Goal: Information Seeking & Learning: Find contact information

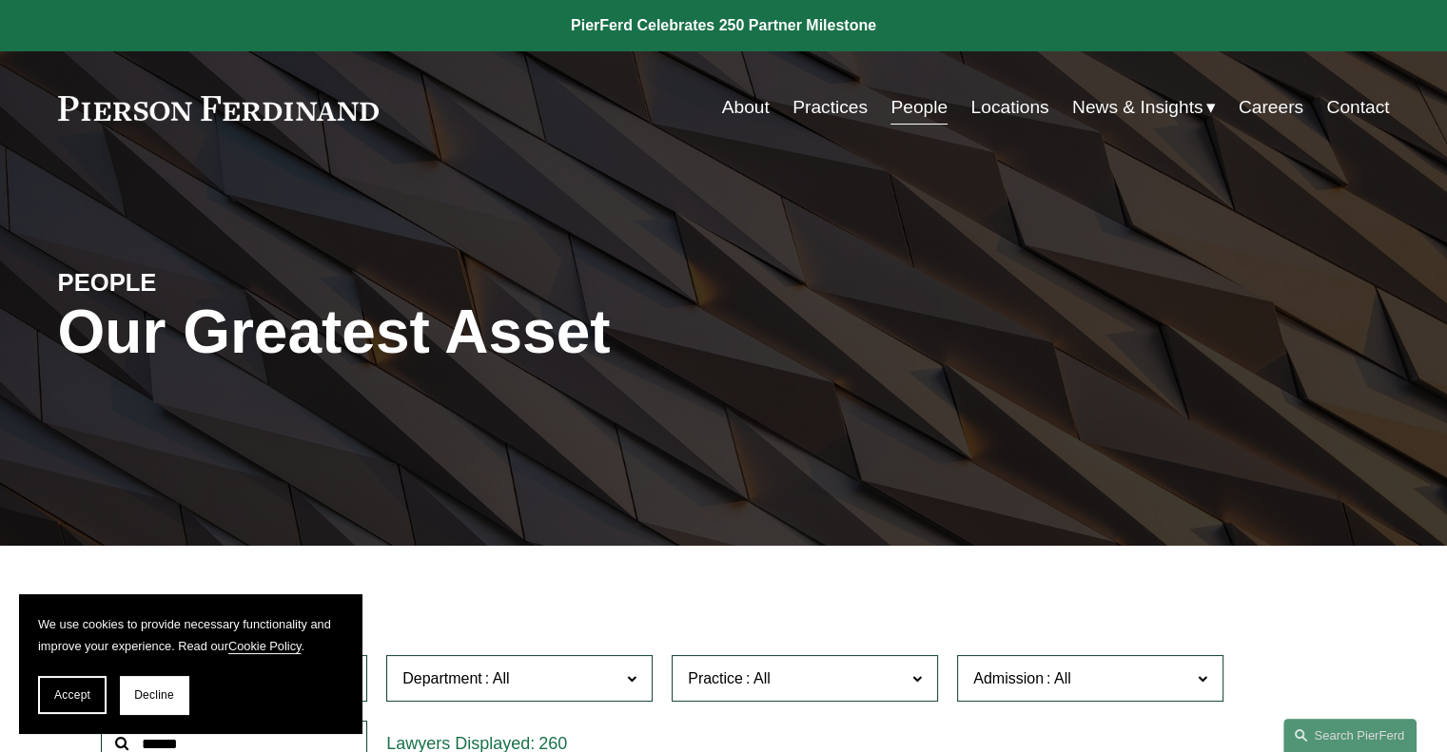
click at [631, 680] on span at bounding box center [632, 678] width 10 height 25
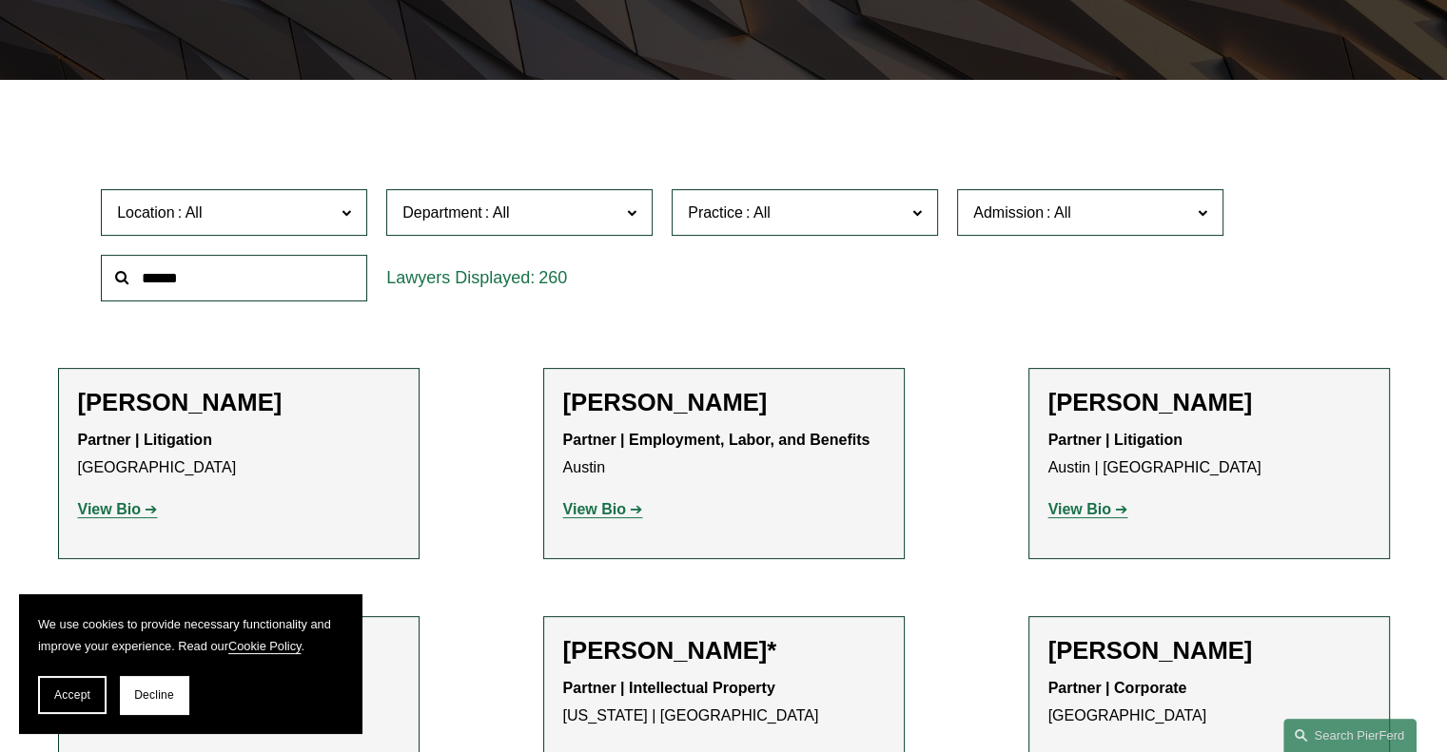
scroll to position [593, 0]
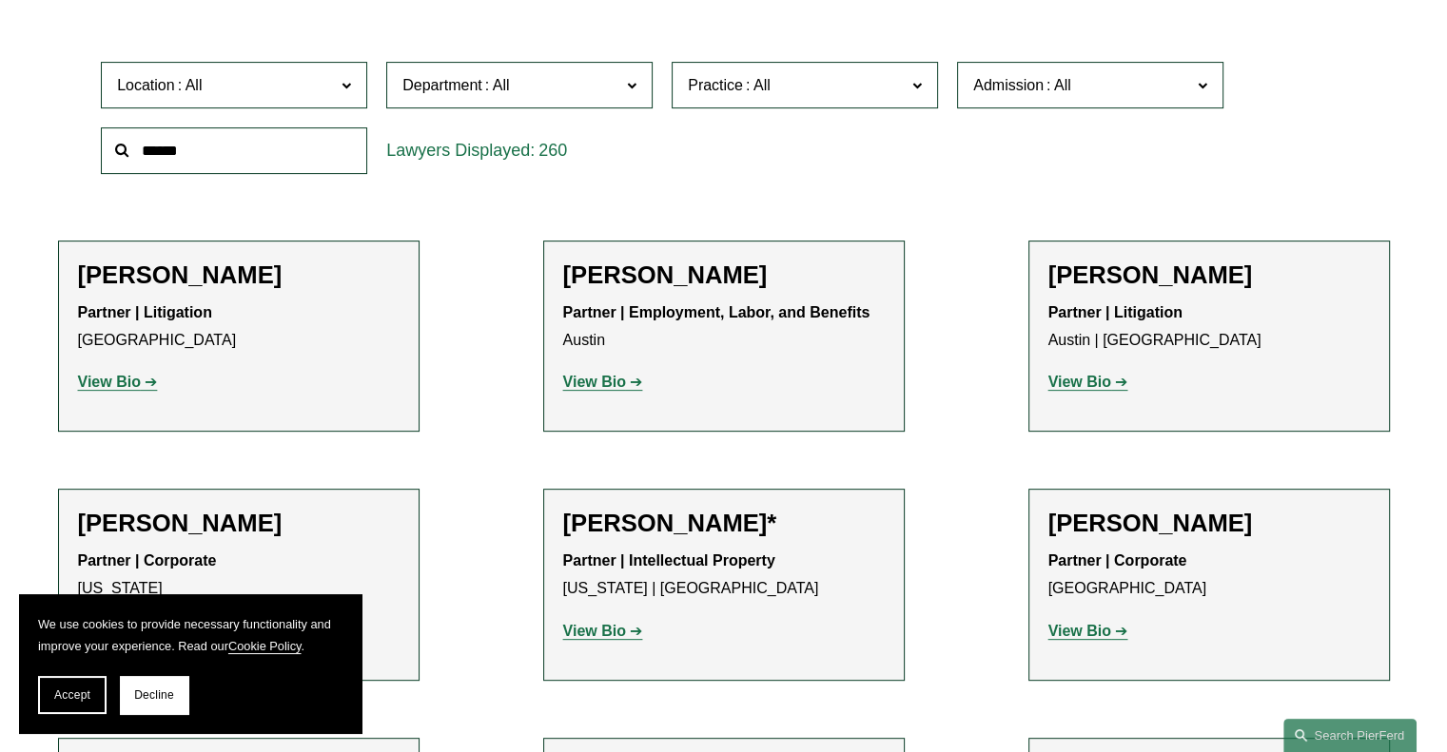
click at [0, 0] on link "Corporate" at bounding box center [0, 0] width 0 height 0
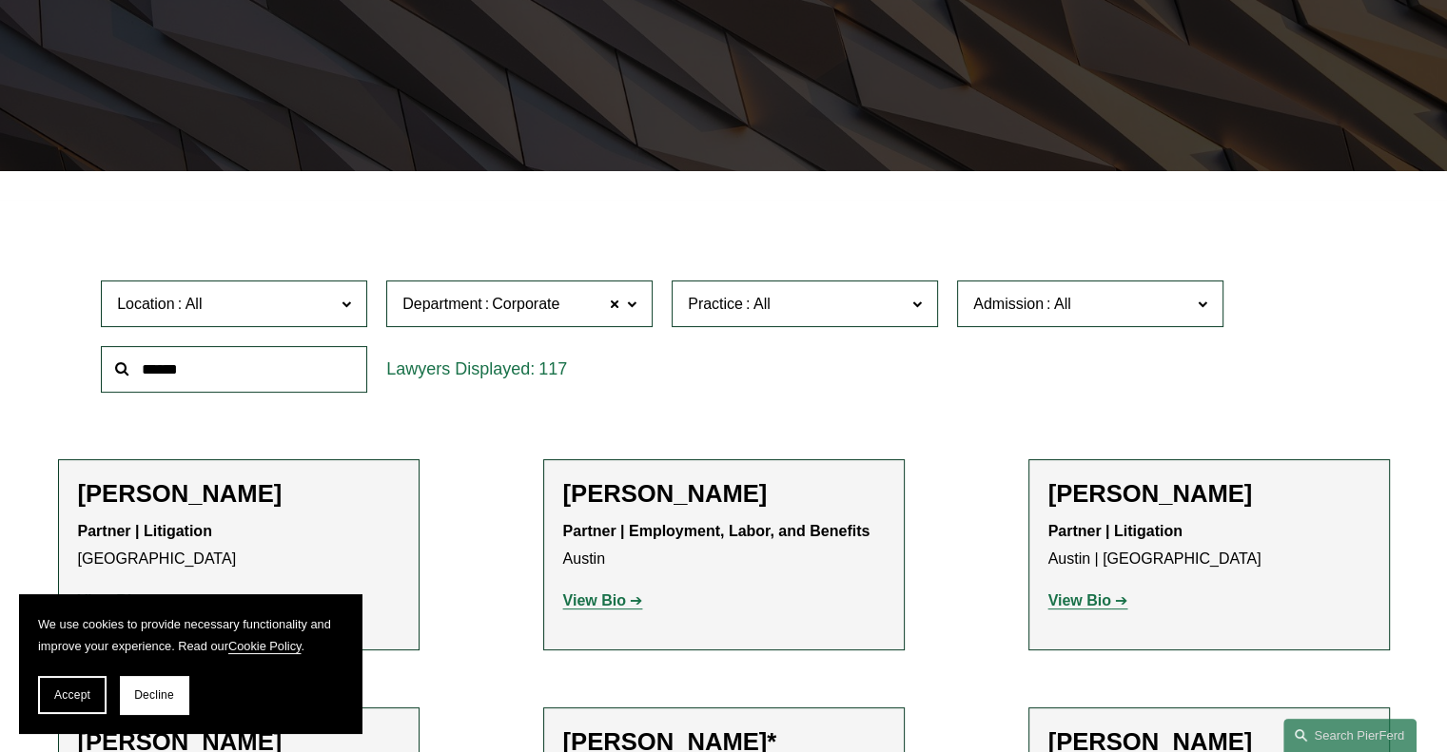
scroll to position [352, 0]
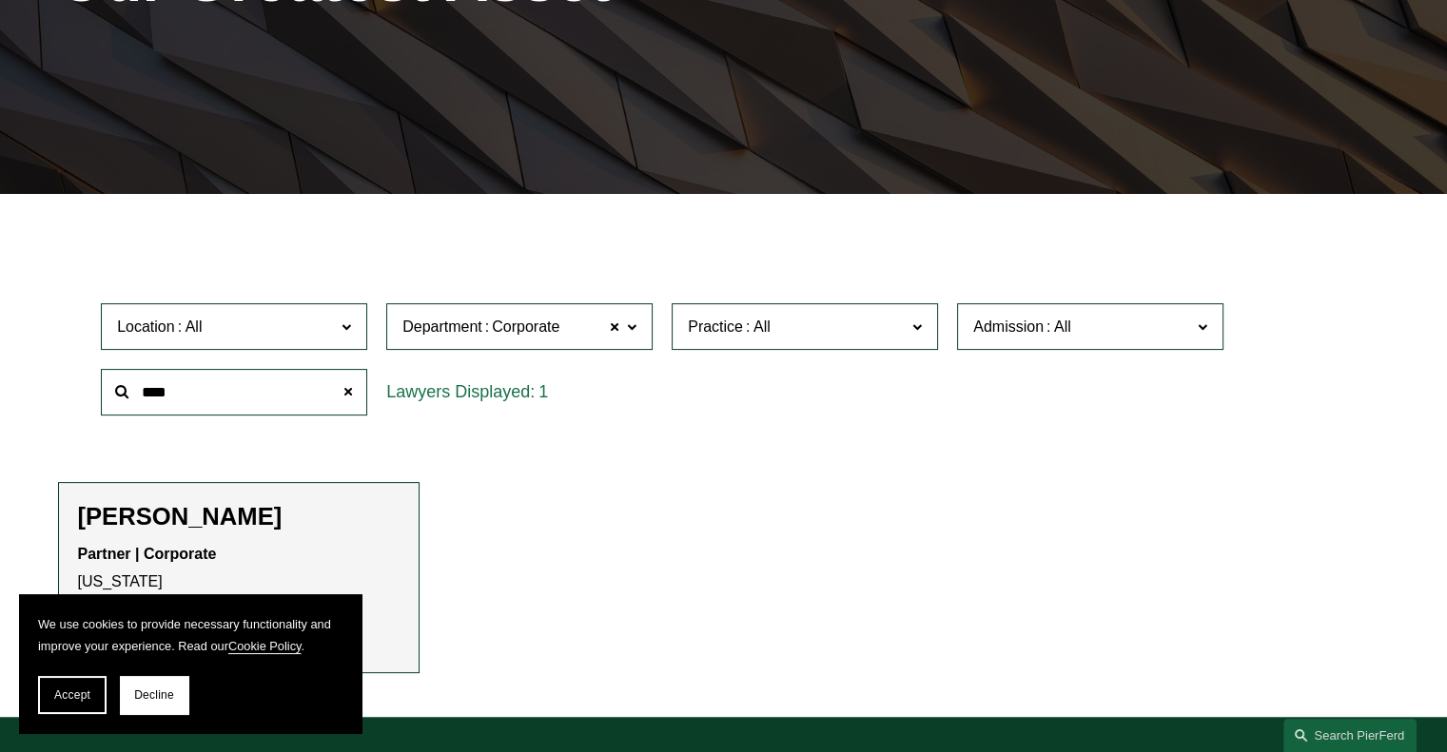
type input "****"
click at [358, 554] on p "Partner | Corporate New York" at bounding box center [238, 568] width 321 height 55
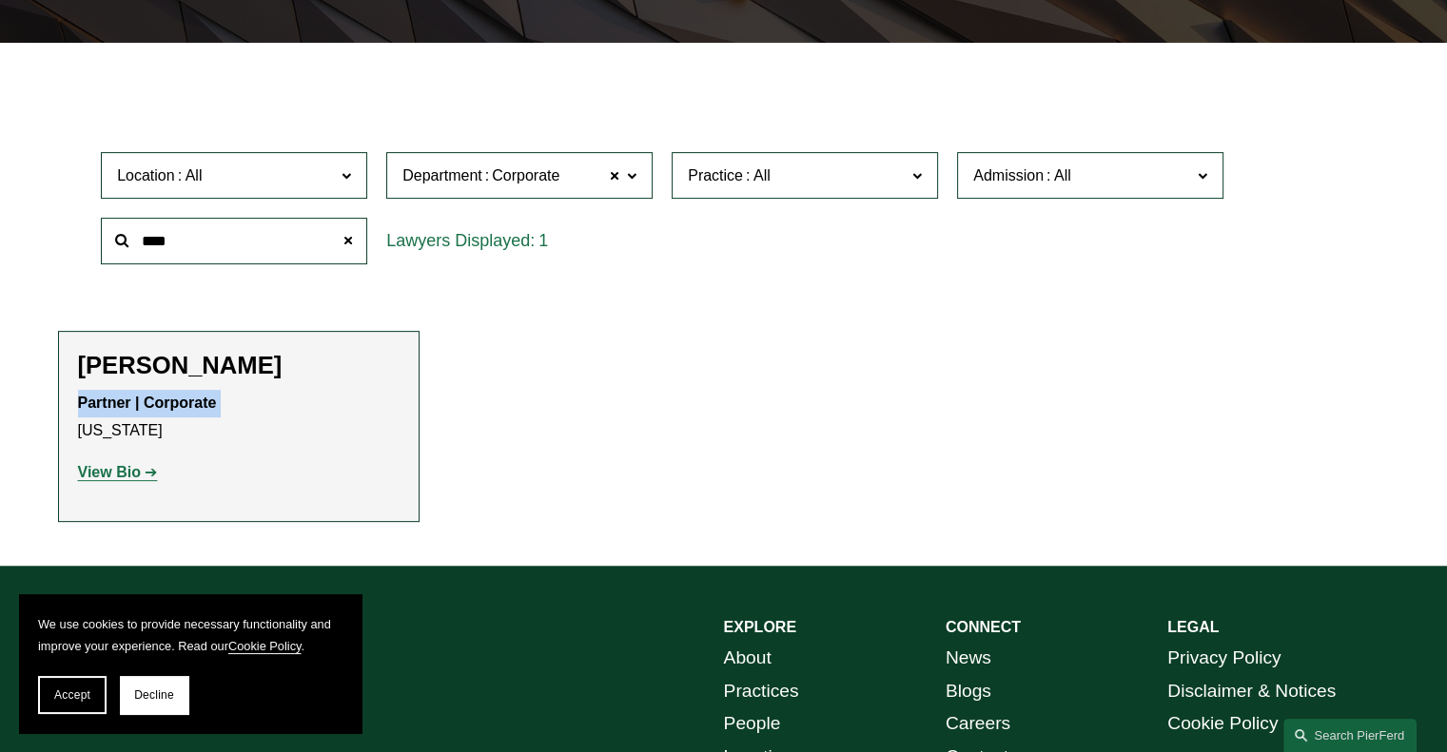
scroll to position [574, 0]
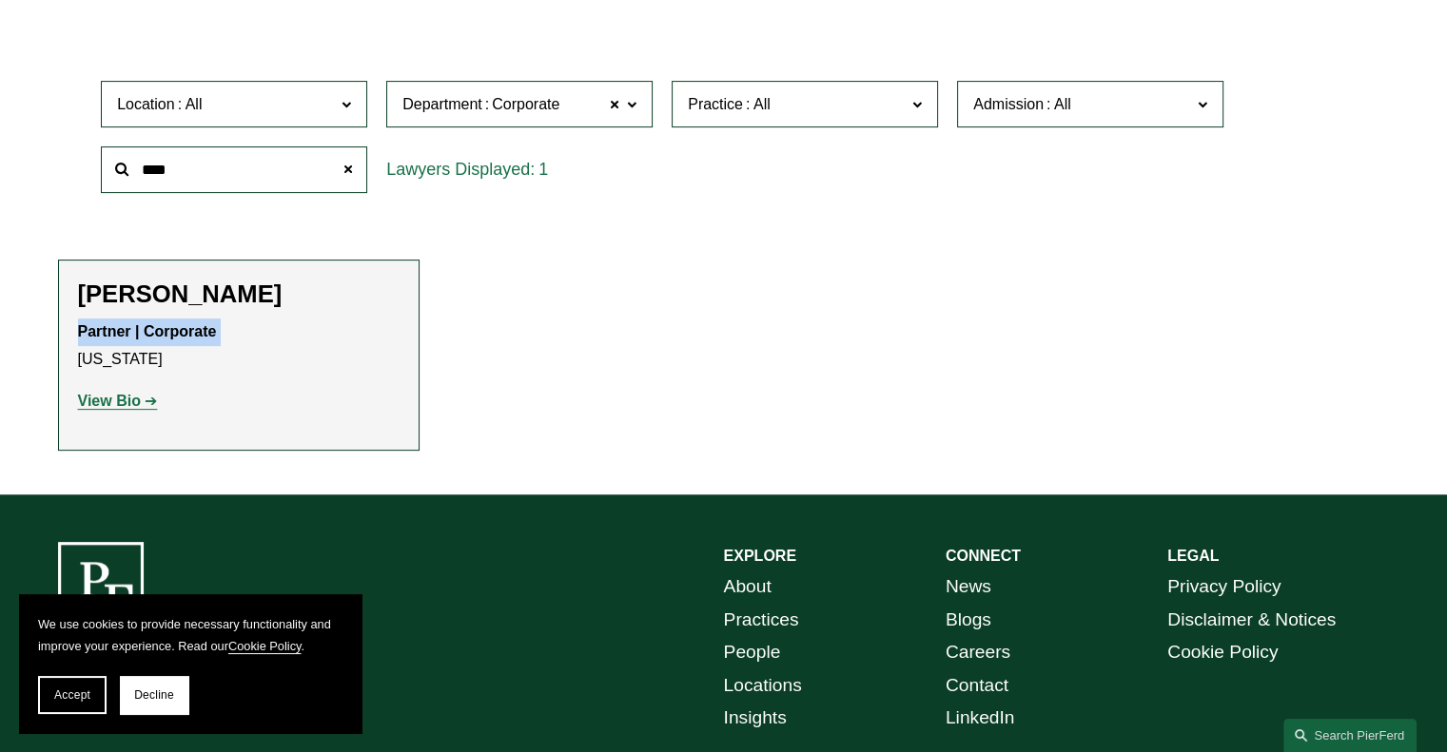
click at [95, 398] on strong "View Bio" at bounding box center [109, 401] width 63 height 16
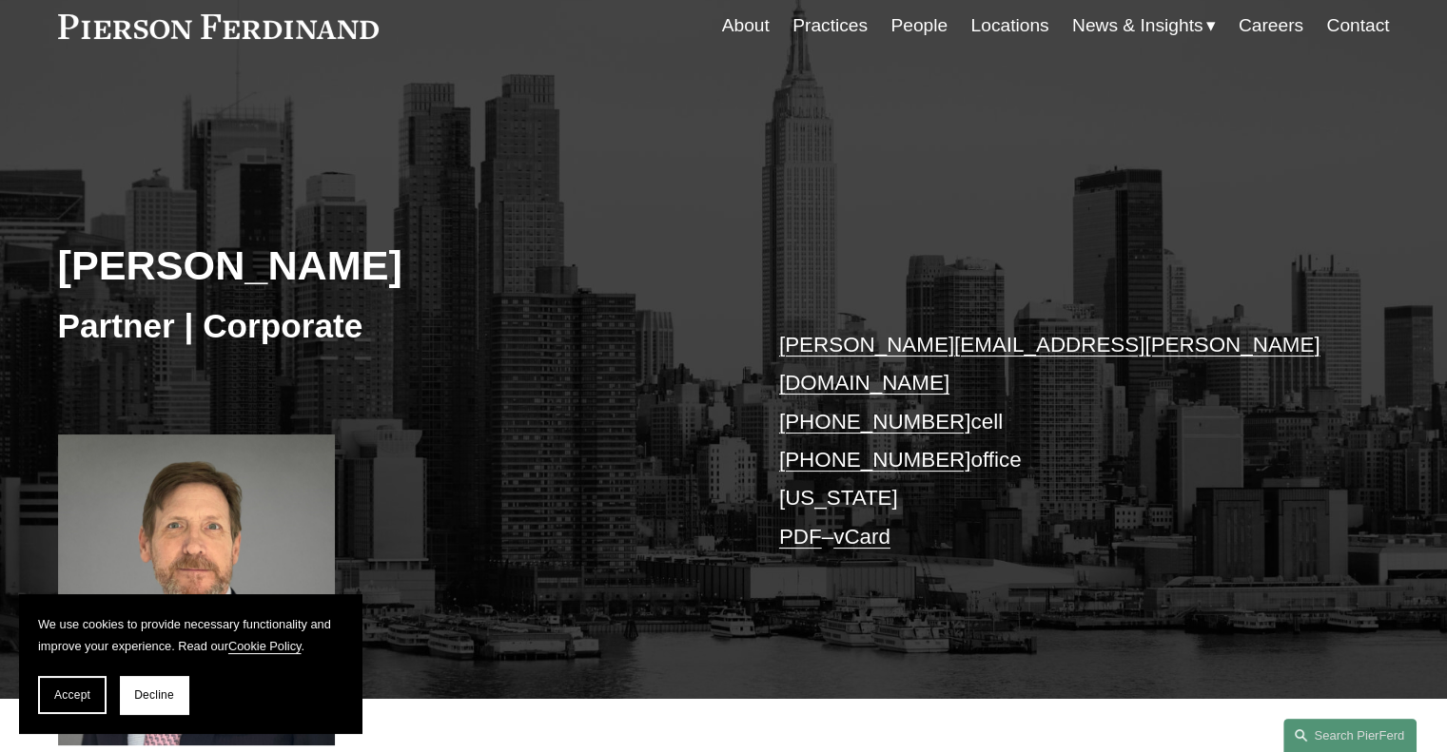
scroll to position [165, 0]
